Goal: Task Accomplishment & Management: Use online tool/utility

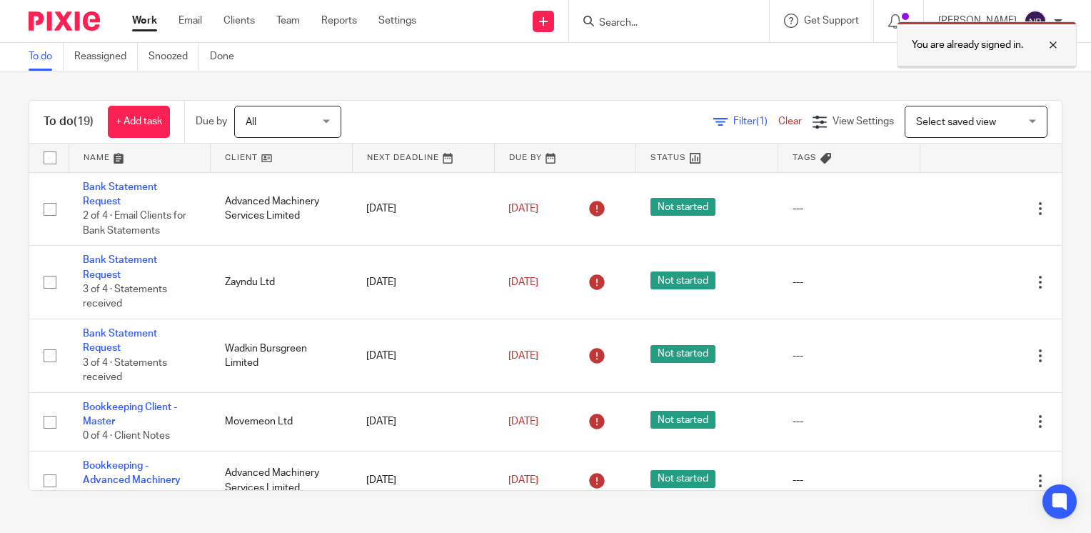
click at [1062, 41] on div "You are already signed in." at bounding box center [987, 44] width 180 height 47
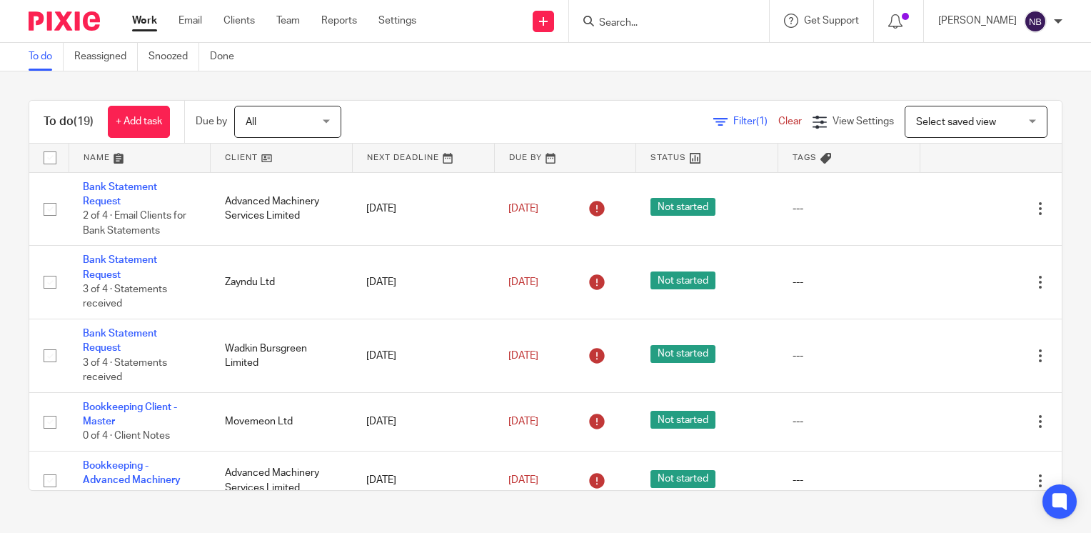
click at [253, 156] on link at bounding box center [281, 158] width 141 height 29
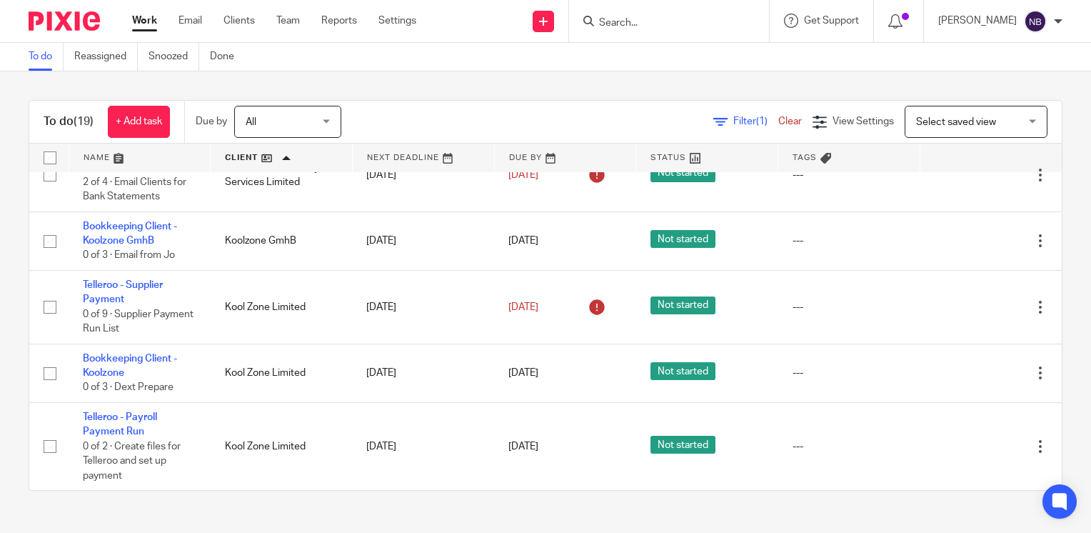
scroll to position [190, 0]
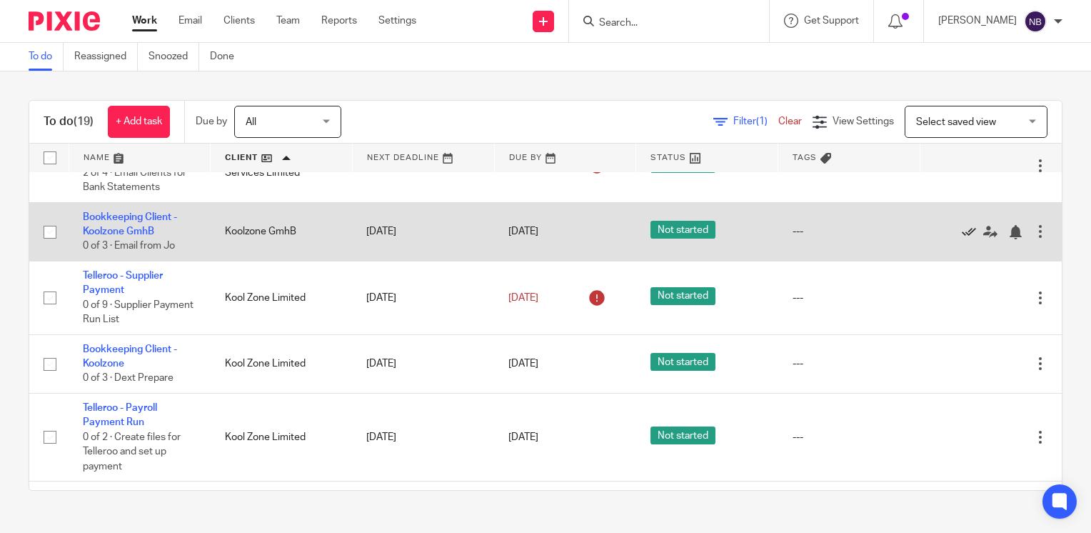
click at [962, 233] on icon at bounding box center [969, 232] width 14 height 14
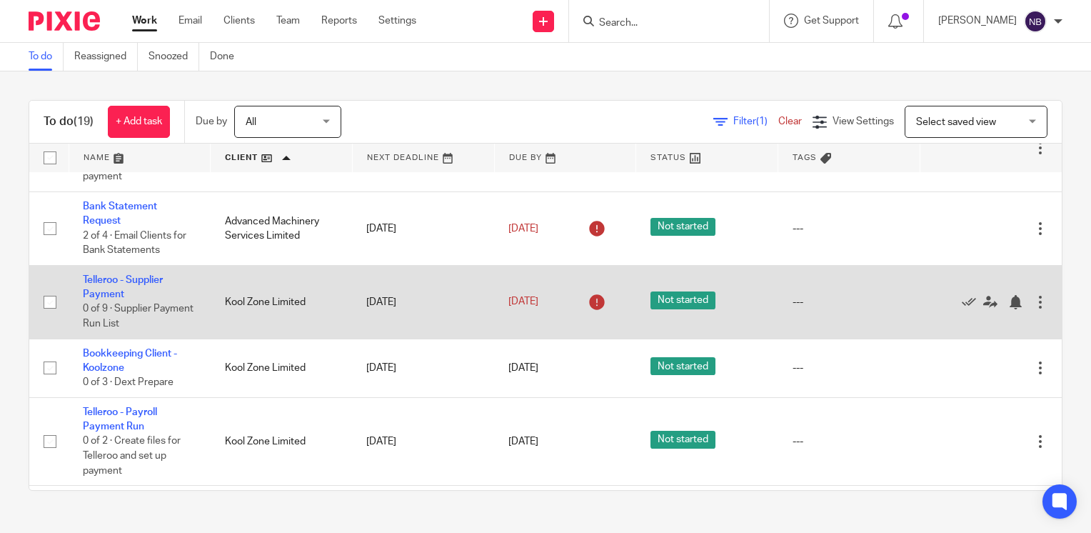
scroll to position [119, 0]
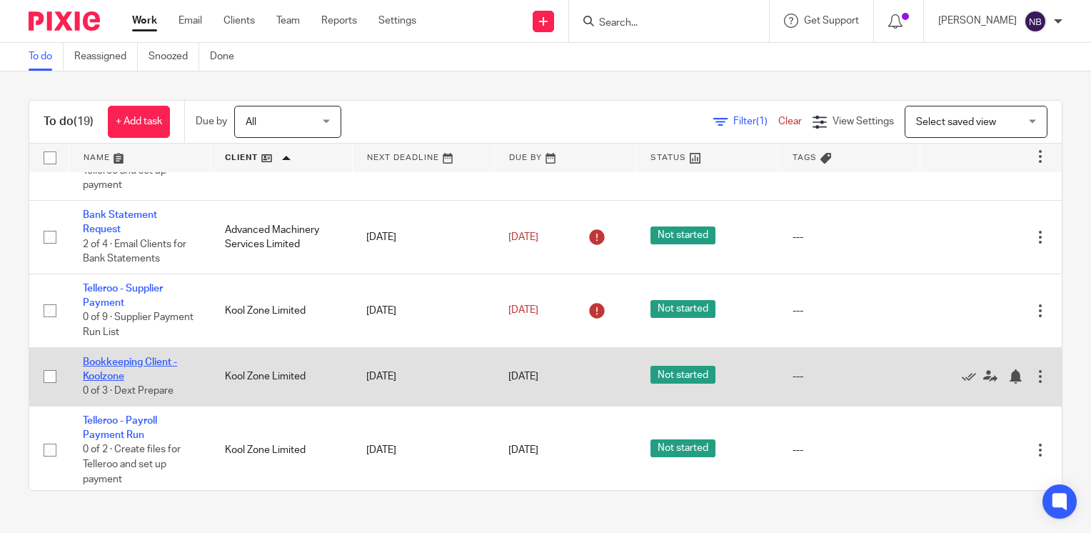
click at [118, 364] on link "Bookkeeping Client - Koolzone" at bounding box center [130, 369] width 94 height 24
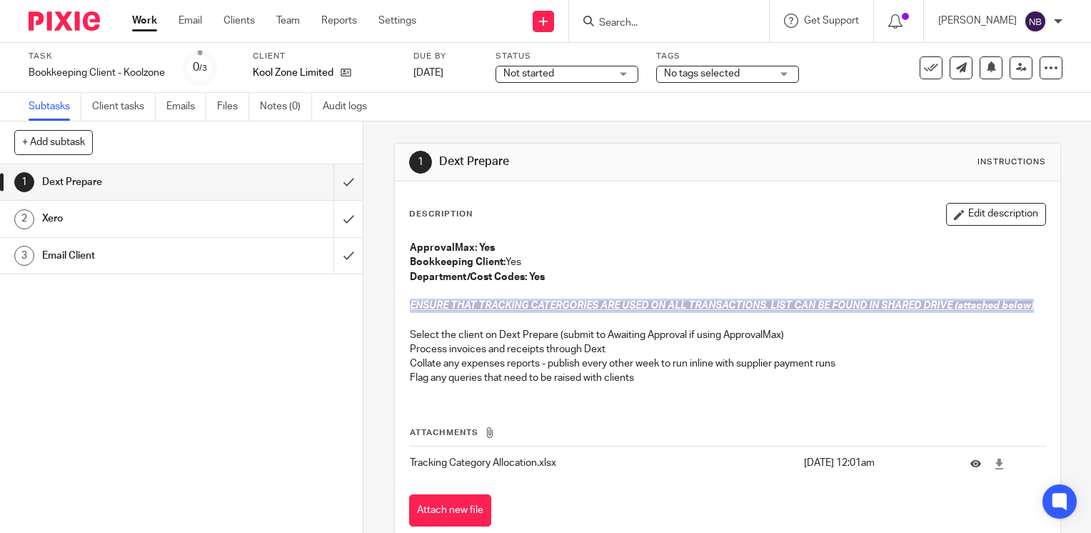
drag, startPoint x: 441, startPoint y: 322, endPoint x: 405, endPoint y: 301, distance: 41.3
click at [410, 301] on p "ENSURE THAT TRACKING CATERGORIES ARE USED ON ALL TRANSACTIONS. LIST CAN BE FOUN…" at bounding box center [728, 306] width 636 height 14
drag, startPoint x: 405, startPoint y: 301, endPoint x: 499, endPoint y: 309, distance: 94.6
click at [498, 308] on span "ENSURE THAT TRACKING CATERGORIES ARE USED ON ALL TRANSACTIONS. LIST CAN BE FOUN…" at bounding box center [722, 306] width 624 height 10
click at [329, 180] on input "submit" at bounding box center [181, 182] width 363 height 36
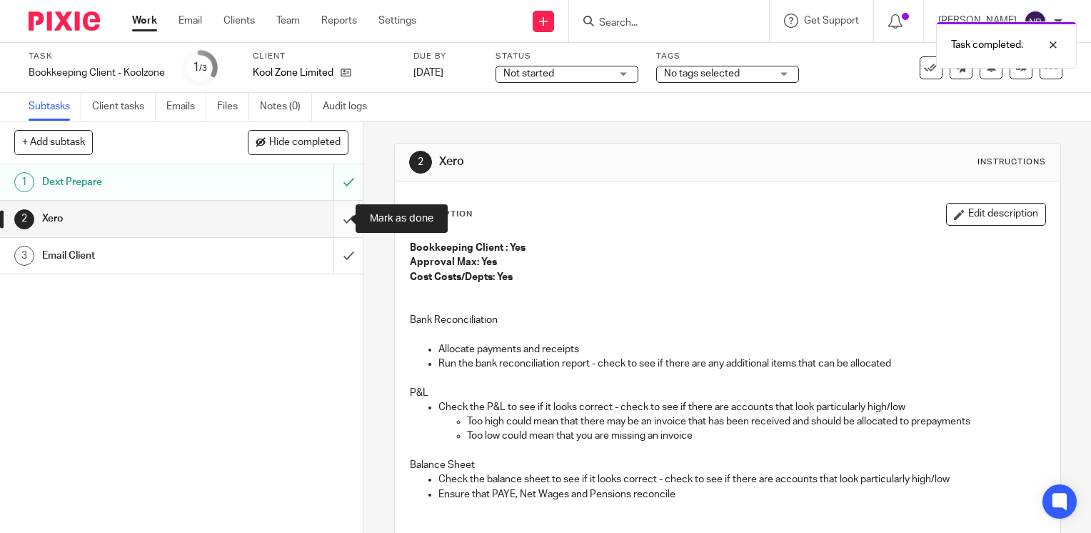
click at [334, 219] on input "submit" at bounding box center [181, 219] width 363 height 36
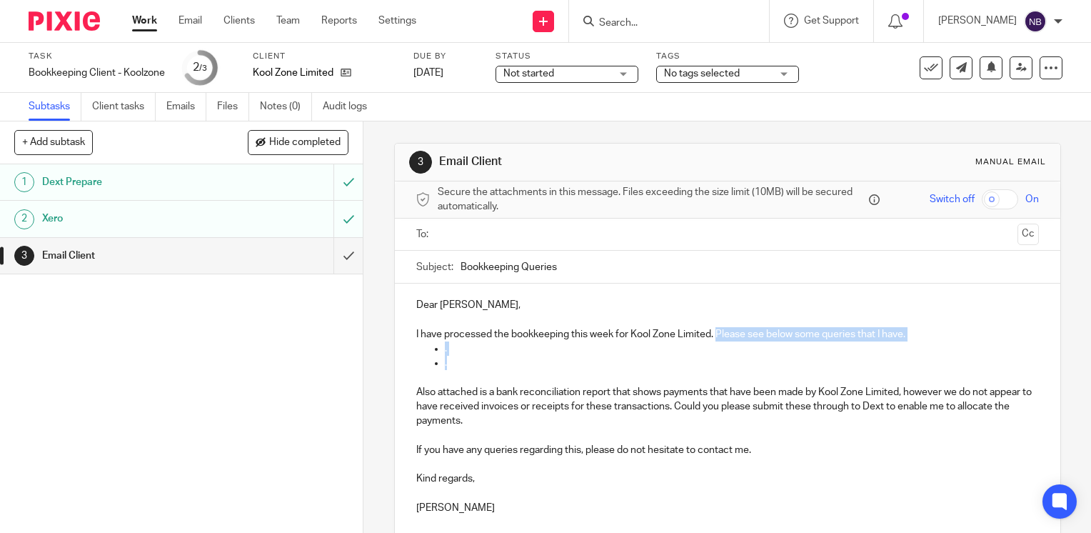
drag, startPoint x: 443, startPoint y: 364, endPoint x: 714, endPoint y: 335, distance: 273.0
click at [714, 335] on div "Dear [PERSON_NAME], I have processed the bookkeeping this week for Kool Zone Li…" at bounding box center [728, 405] width 666 height 242
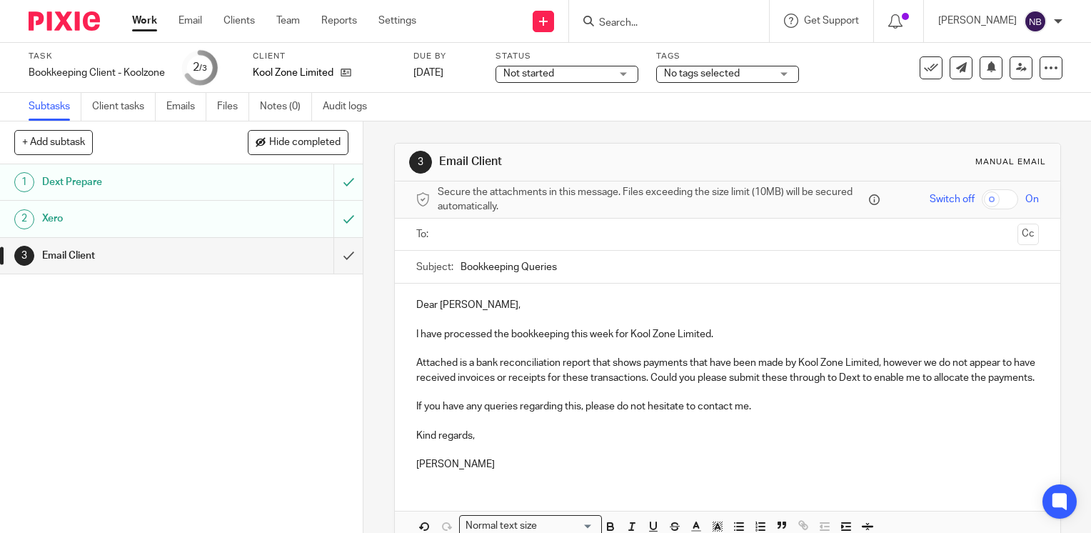
click at [558, 231] on input "text" at bounding box center [727, 234] width 569 height 16
